Goal: Transaction & Acquisition: Obtain resource

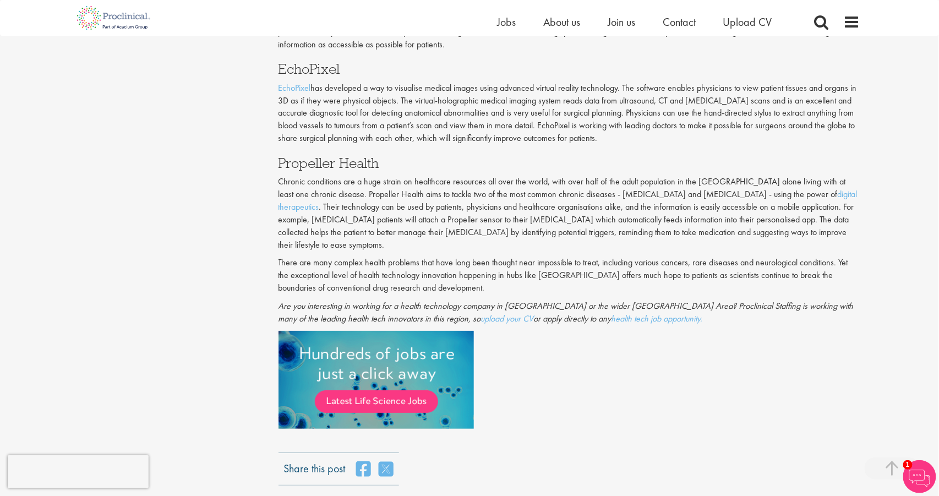
scroll to position [1209, 0]
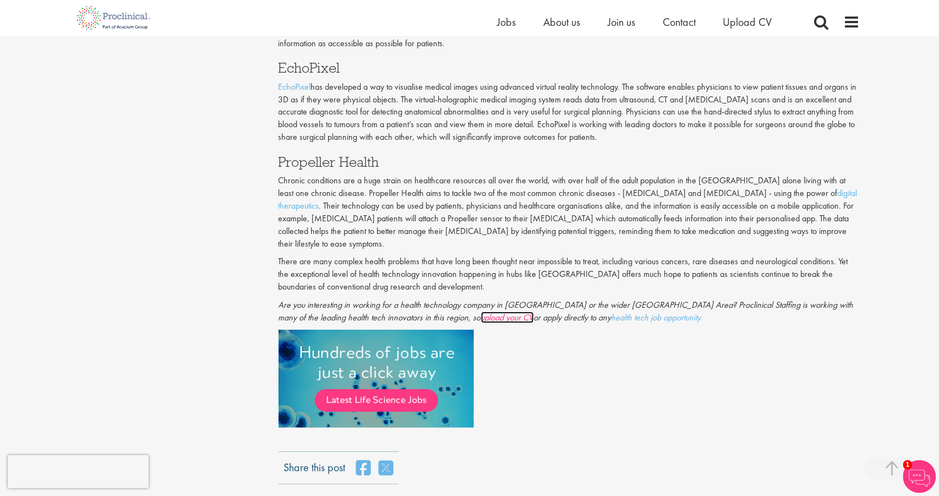
click at [481, 311] on link "upload your CV" at bounding box center [507, 317] width 53 height 12
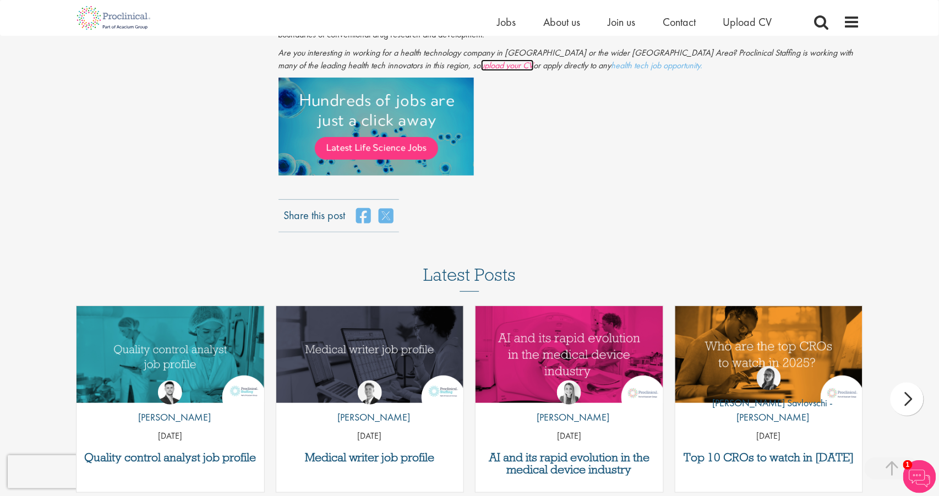
scroll to position [1460, 0]
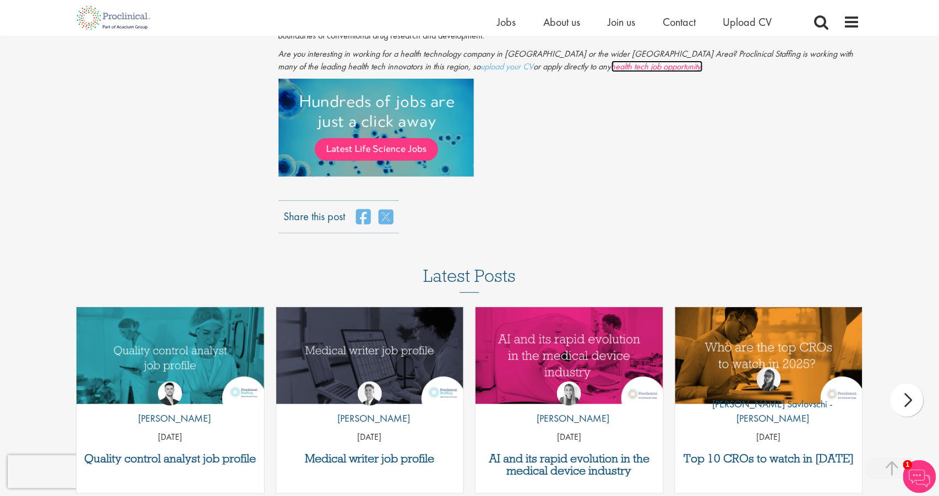
click at [656, 61] on link "health tech job opportunity." at bounding box center [656, 67] width 91 height 12
